Goal: Book appointment/travel/reservation

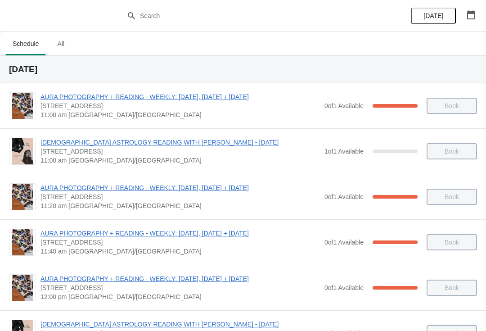
click at [467, 16] on icon "button" at bounding box center [471, 14] width 8 height 9
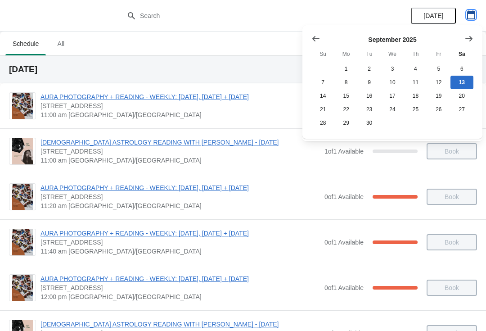
click at [471, 16] on icon "button" at bounding box center [470, 14] width 9 height 9
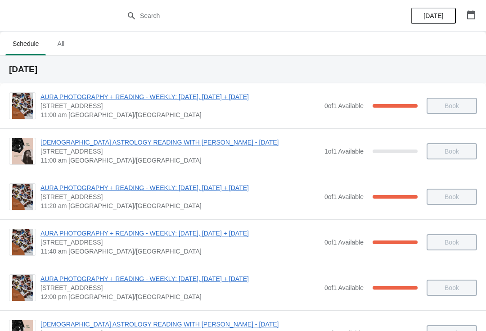
click at [468, 21] on button "button" at bounding box center [471, 15] width 16 height 16
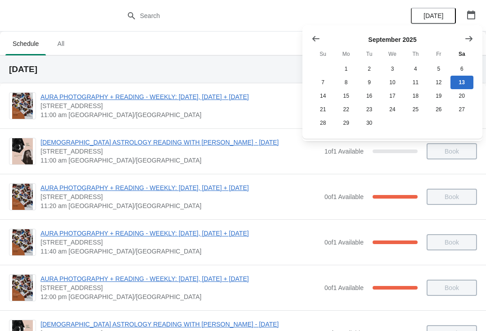
click at [468, 39] on icon "Show next month, October 2025" at bounding box center [468, 38] width 7 height 5
click at [313, 37] on icon "Show previous month, September 2025" at bounding box center [315, 38] width 9 height 9
click at [437, 93] on button "19" at bounding box center [438, 95] width 23 height 13
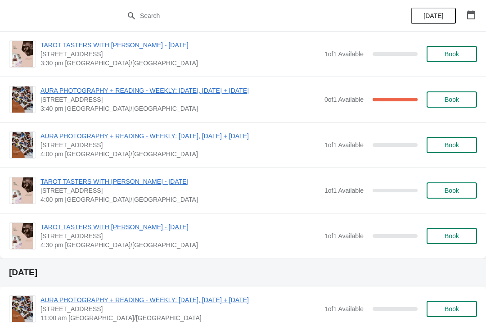
scroll to position [416, 0]
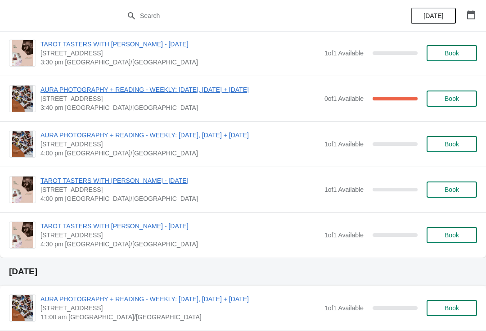
click at [453, 136] on button "Book" at bounding box center [451, 144] width 50 height 16
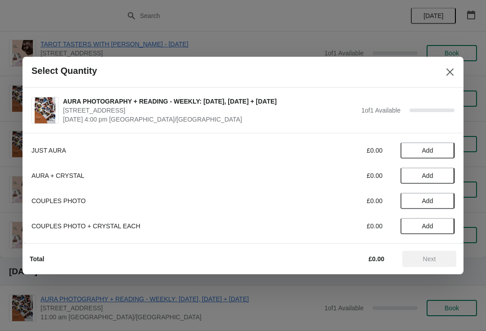
click at [425, 146] on button "Add" at bounding box center [427, 150] width 54 height 16
click at [416, 260] on span "Next" at bounding box center [429, 258] width 40 height 7
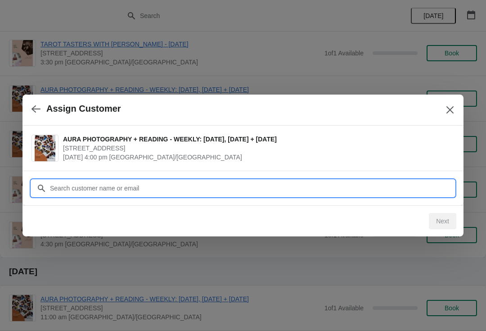
click at [319, 183] on input "Customer" at bounding box center [251, 188] width 405 height 16
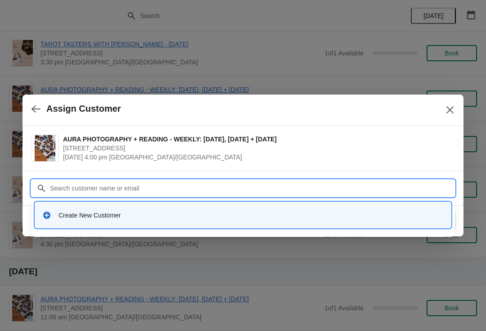
click at [202, 219] on div "Create New Customer" at bounding box center [250, 214] width 385 height 9
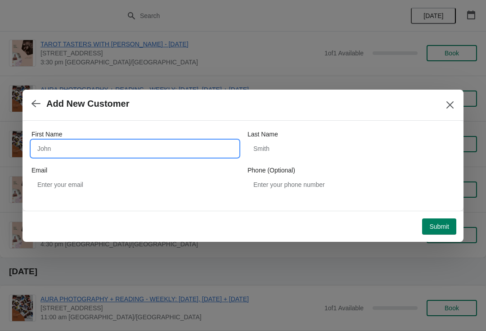
click at [73, 152] on input "First Name" at bounding box center [134, 148] width 207 height 16
type input "[PERSON_NAME]"
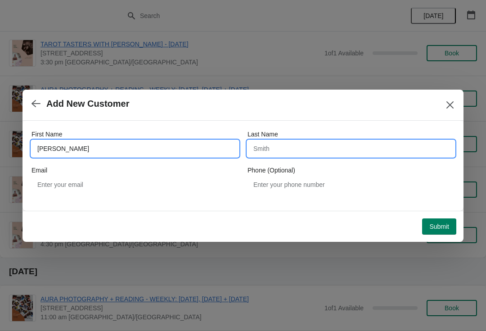
click at [276, 149] on input "Last Name" at bounding box center [350, 148] width 207 height 16
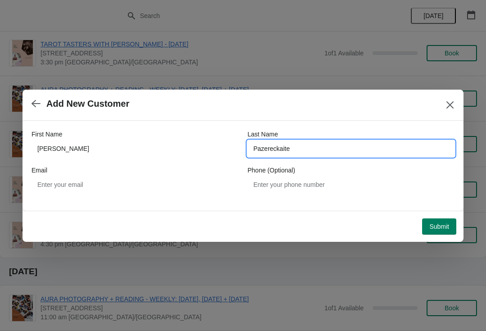
type input "Pazereckaite"
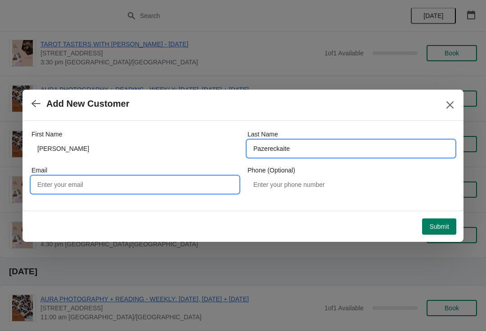
click at [80, 181] on input "Email" at bounding box center [134, 184] width 207 height 16
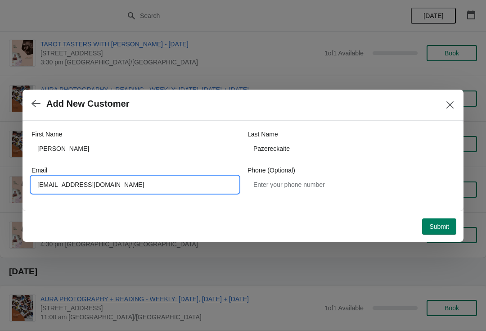
type input "[EMAIL_ADDRESS][DOMAIN_NAME]"
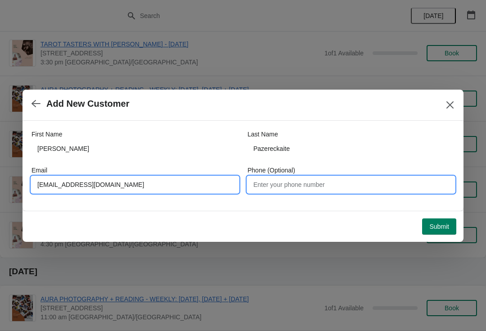
click at [292, 187] on input "Phone (Optional)" at bounding box center [350, 184] width 207 height 16
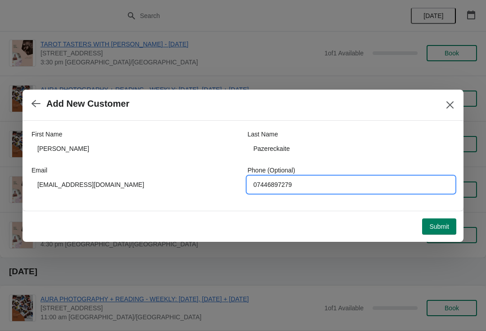
type input "07446897279"
click at [449, 218] on button "Submit" at bounding box center [439, 226] width 34 height 16
